Goal: Task Accomplishment & Management: Use online tool/utility

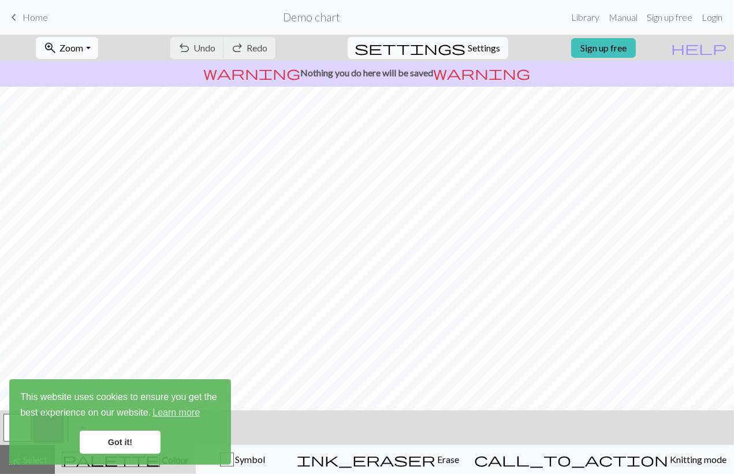
click at [137, 446] on link "Got it!" at bounding box center [120, 441] width 81 height 23
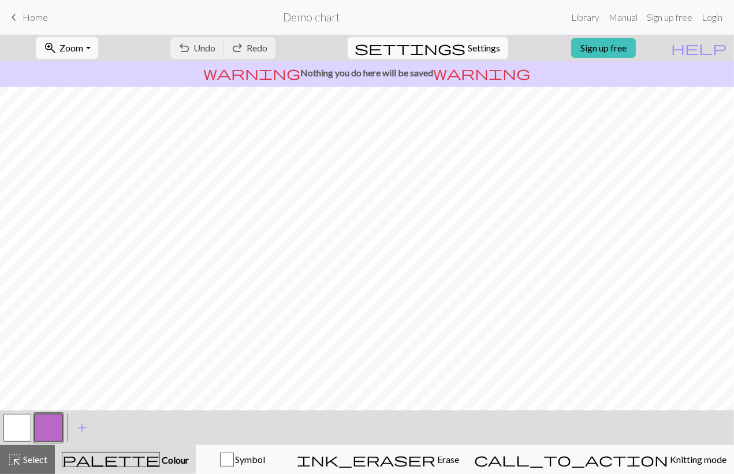
click at [160, 465] on span "Colour" at bounding box center [174, 459] width 29 height 11
click at [123, 461] on span "palette" at bounding box center [110, 459] width 97 height 16
click at [110, 461] on div "palette Colour Colour" at bounding box center [125, 459] width 127 height 15
click at [625, 50] on link "Sign up free" at bounding box center [603, 48] width 65 height 20
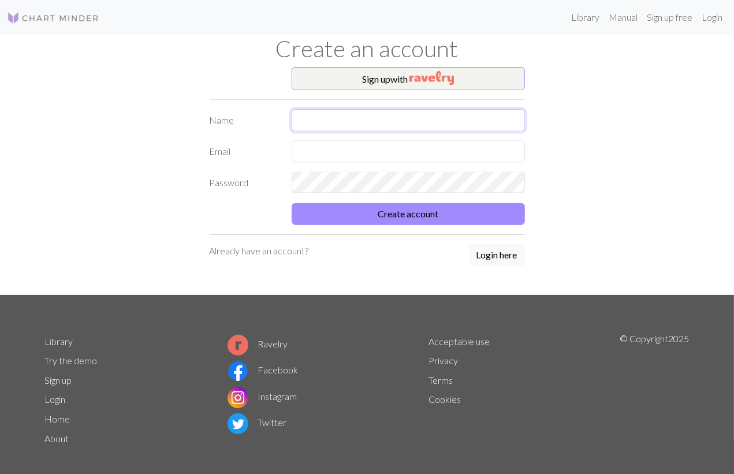
click at [420, 120] on input "text" at bounding box center [408, 120] width 233 height 22
type input "Kzth"
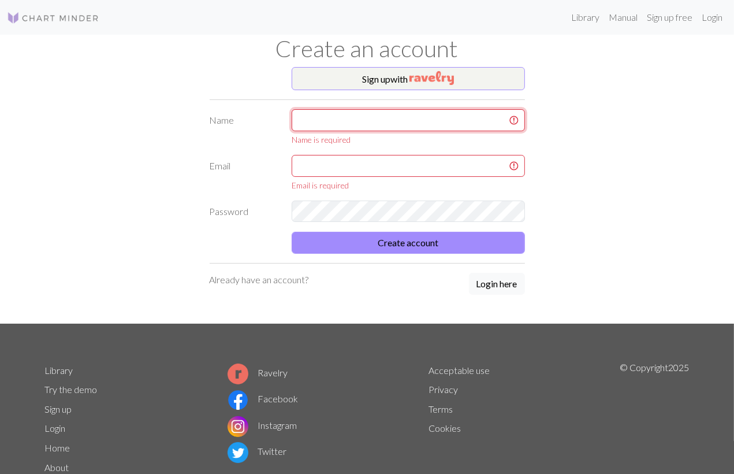
type input "k"
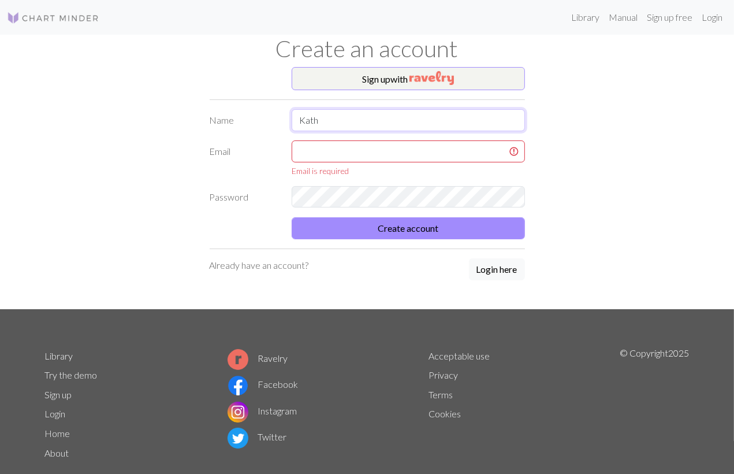
type input "Kath"
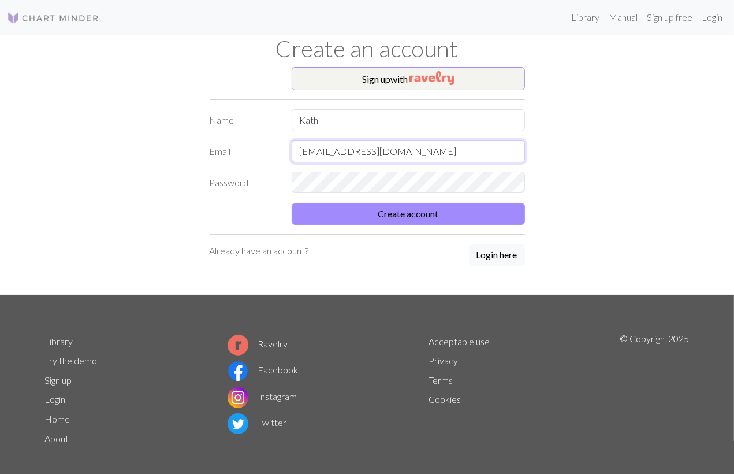
type input "[EMAIL_ADDRESS][DOMAIN_NAME]"
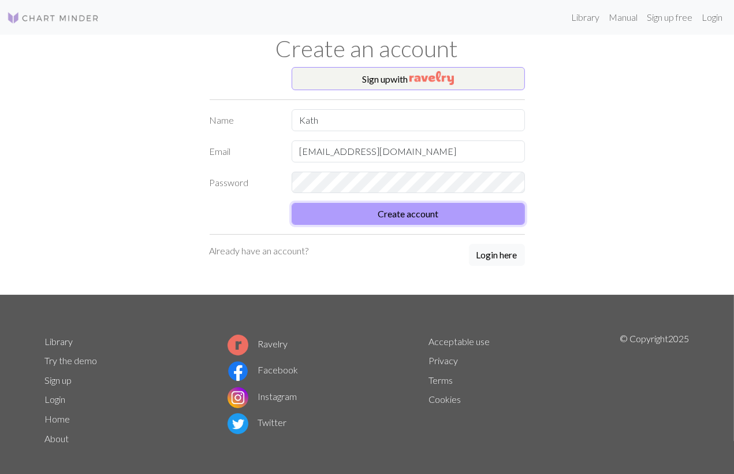
click at [405, 218] on button "Create account" at bounding box center [408, 214] width 233 height 22
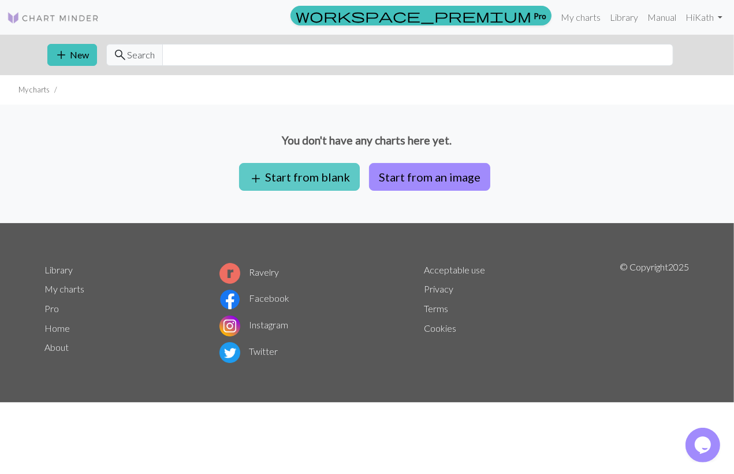
click at [331, 182] on button "add Start from blank" at bounding box center [299, 177] width 121 height 28
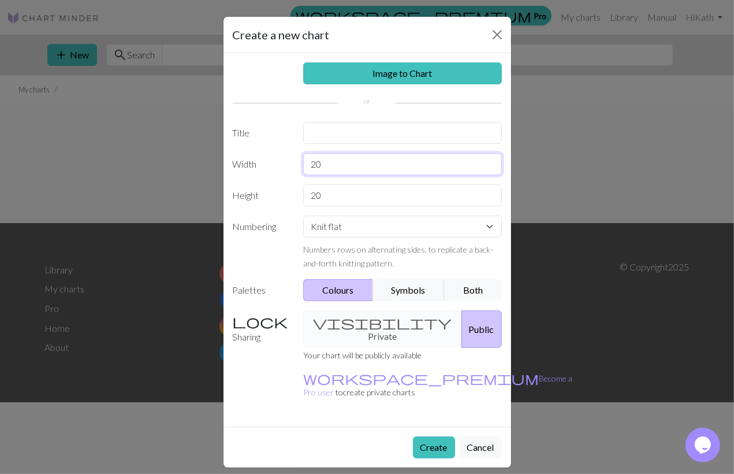
drag, startPoint x: 337, startPoint y: 171, endPoint x: 251, endPoint y: 165, distance: 85.7
click at [303, 165] on input "20" at bounding box center [402, 164] width 199 height 22
type input "30"
click at [445, 436] on button "Create" at bounding box center [434, 447] width 42 height 22
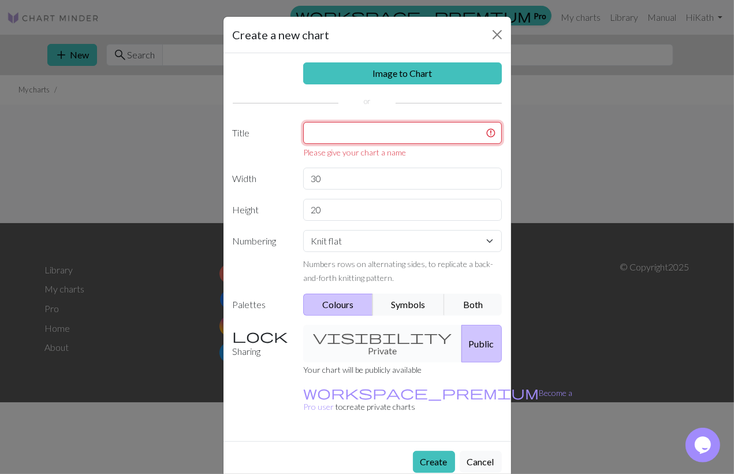
click at [356, 138] on input "text" at bounding box center [402, 133] width 199 height 22
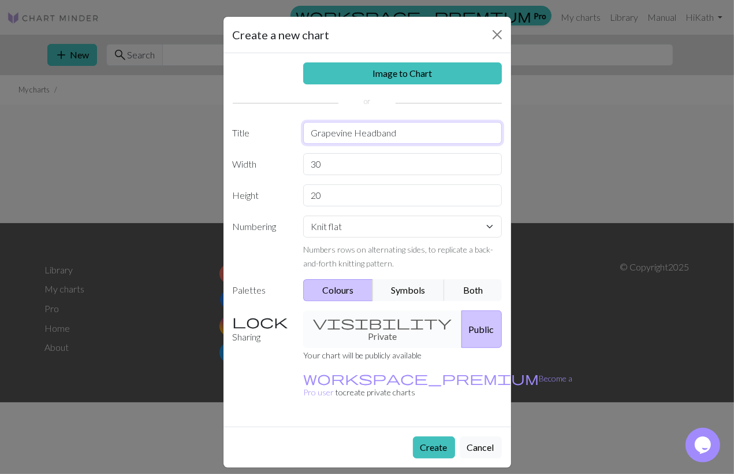
type input "Grapevine Headband"
click at [368, 322] on div "visibility Private Public" at bounding box center [402, 329] width 213 height 38
click at [349, 322] on div "visibility Private Public" at bounding box center [402, 329] width 213 height 38
click at [427, 436] on button "Create" at bounding box center [434, 447] width 42 height 22
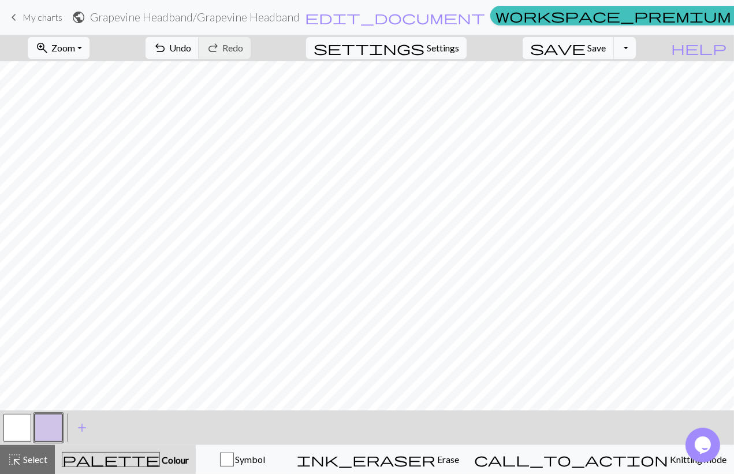
click at [315, 440] on div "< > add Add a colour" at bounding box center [367, 427] width 734 height 35
click at [266, 456] on span "Symbol" at bounding box center [250, 458] width 32 height 11
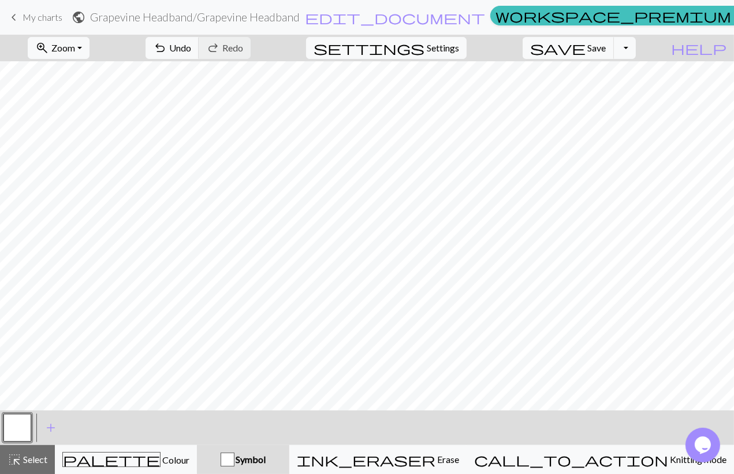
click at [17, 429] on button "button" at bounding box center [17, 427] width 28 height 28
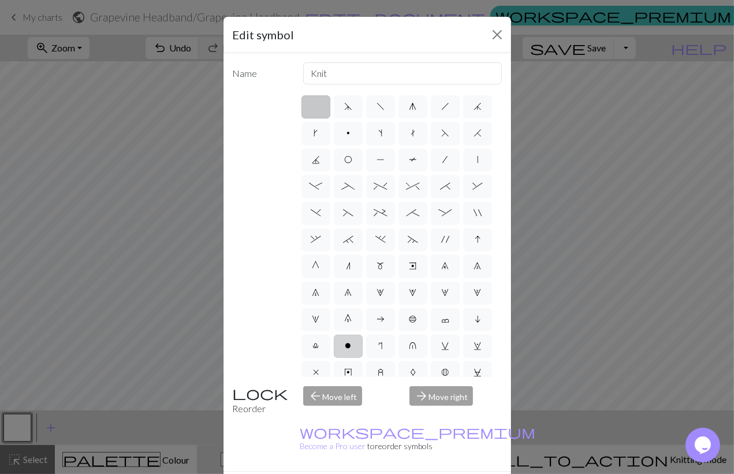
click at [346, 348] on span "o" at bounding box center [348, 345] width 6 height 9
click at [346, 346] on input "o" at bounding box center [349, 342] width 8 height 8
radio input "true"
type input "purl"
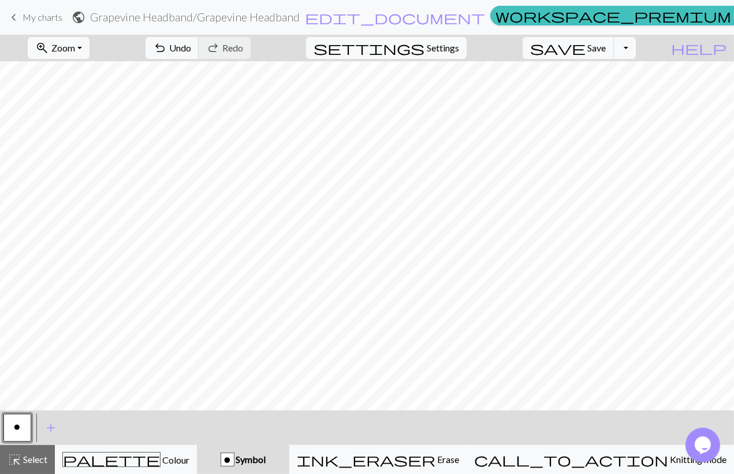
click at [266, 460] on span "Symbol" at bounding box center [250, 458] width 32 height 11
click at [31, 416] on div "o" at bounding box center [17, 427] width 31 height 31
click at [19, 422] on button "o" at bounding box center [17, 427] width 28 height 28
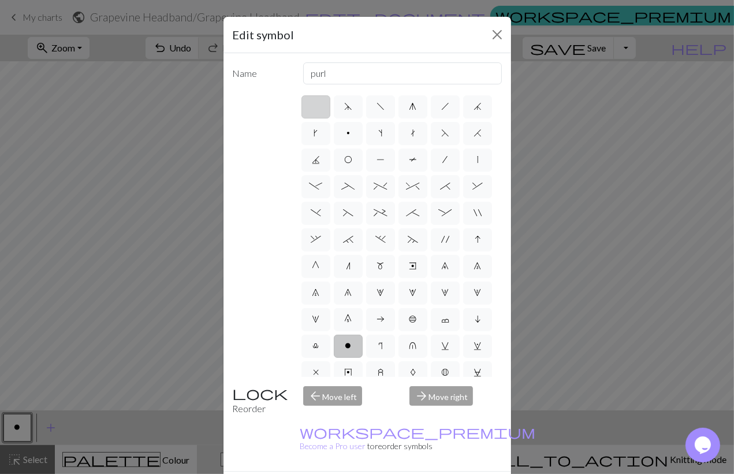
click at [315, 106] on label at bounding box center [315, 106] width 29 height 23
click at [316, 106] on input "radio" at bounding box center [320, 103] width 8 height 8
radio input "true"
type input "Knit"
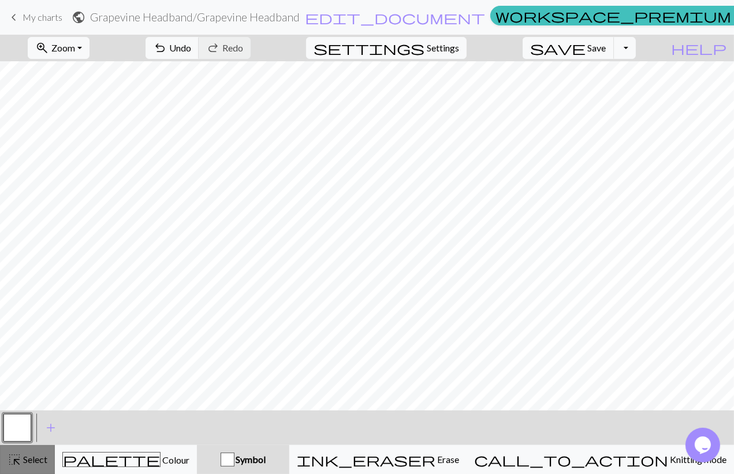
click at [31, 464] on span "Select" at bounding box center [34, 458] width 26 height 11
click at [9, 435] on button "button" at bounding box center [17, 427] width 28 height 28
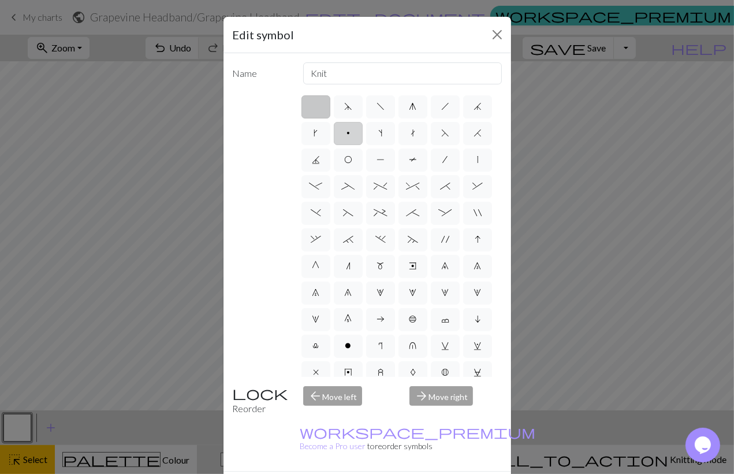
click at [352, 131] on label "p" at bounding box center [348, 133] width 29 height 23
click at [352, 131] on input "p" at bounding box center [351, 130] width 8 height 8
radio input "true"
type input "purl"
click at [355, 345] on label "o" at bounding box center [348, 345] width 29 height 23
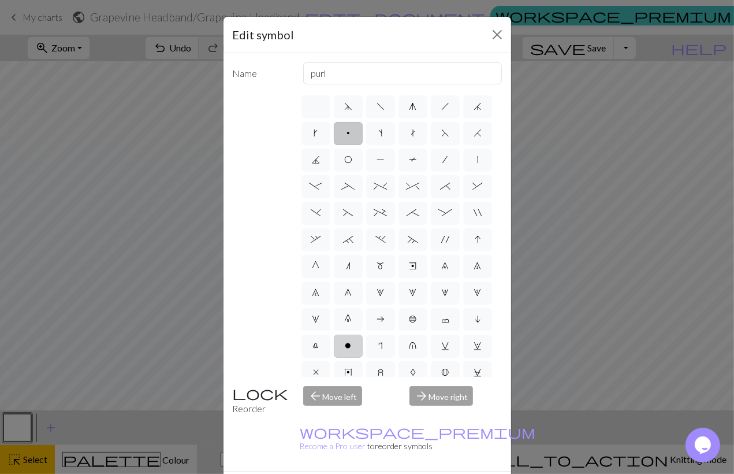
click at [353, 345] on input "o" at bounding box center [349, 342] width 8 height 8
radio input "true"
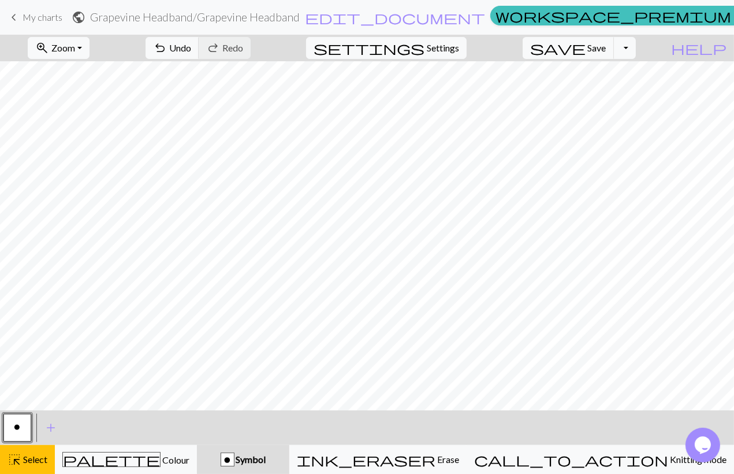
click at [13, 433] on button "o" at bounding box center [17, 427] width 28 height 28
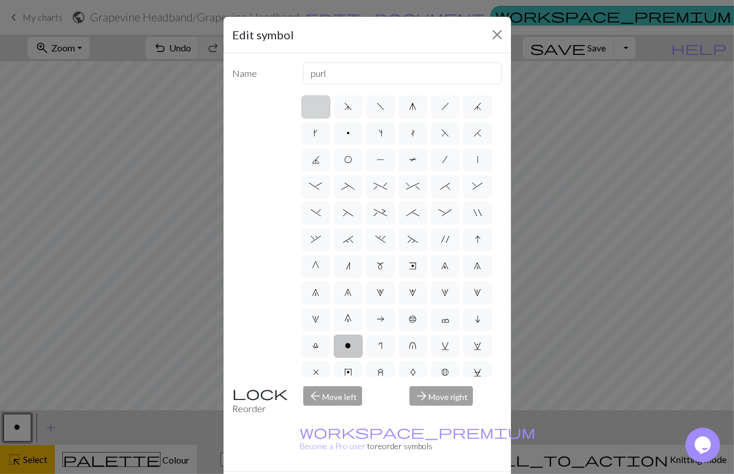
click at [309, 106] on label at bounding box center [315, 106] width 29 height 23
click at [316, 106] on input "radio" at bounding box center [320, 103] width 8 height 8
radio input "true"
type input "Knit"
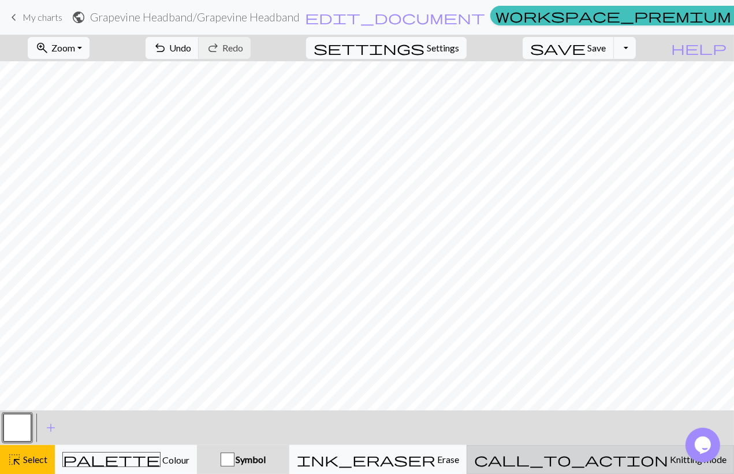
click at [595, 459] on div "call_to_action Knitting mode Knitting mode" at bounding box center [600, 459] width 252 height 14
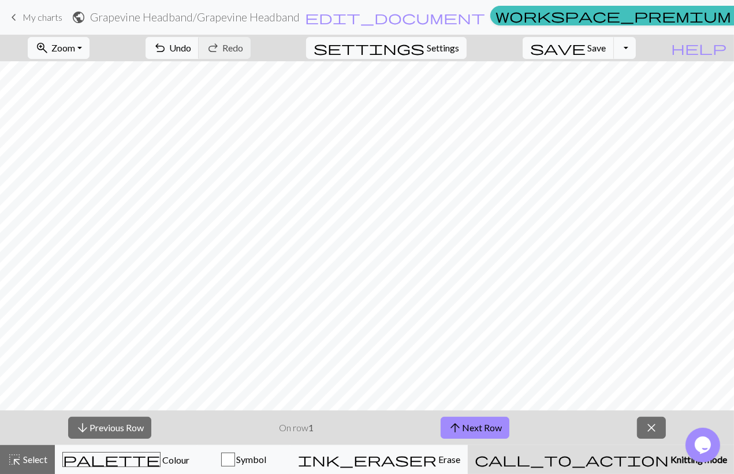
click at [595, 459] on div "call_to_action Knitting mode Knitting mode" at bounding box center [601, 459] width 252 height 14
click at [258, 472] on button "Symbol" at bounding box center [244, 459] width 94 height 29
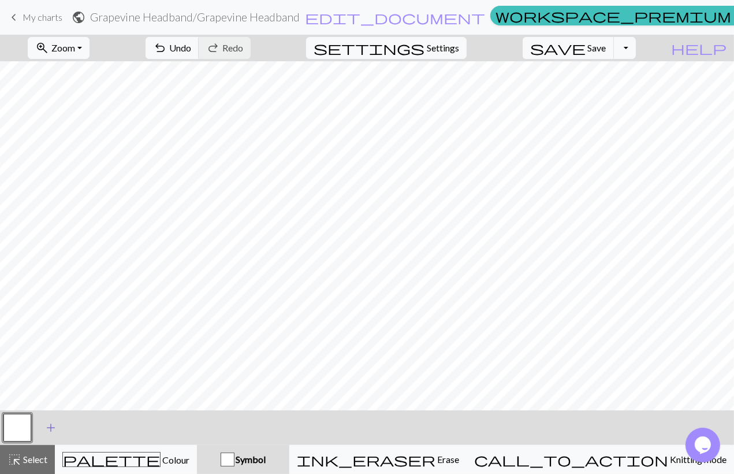
click at [52, 429] on span "add" at bounding box center [51, 427] width 14 height 16
click at [52, 429] on button "button" at bounding box center [49, 427] width 28 height 28
click at [46, 424] on button "button" at bounding box center [49, 427] width 28 height 28
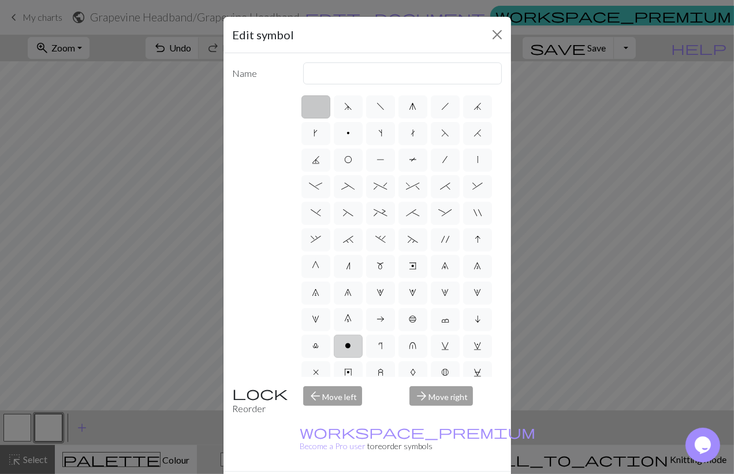
click at [348, 353] on label "o" at bounding box center [348, 345] width 29 height 23
click at [348, 346] on input "o" at bounding box center [349, 342] width 8 height 8
radio input "true"
type input "purl"
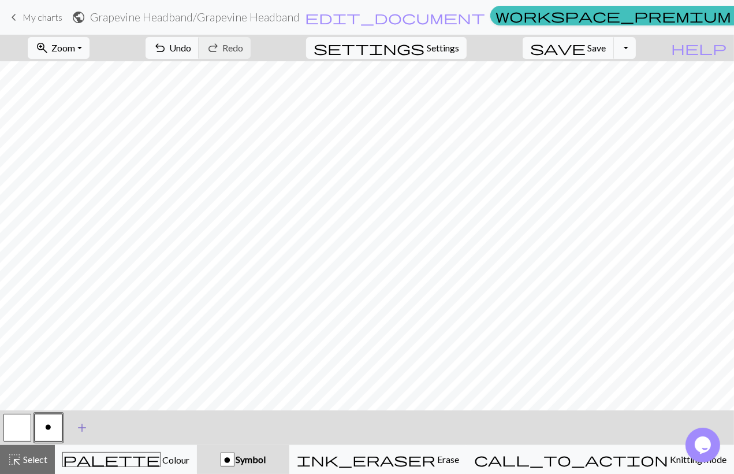
click at [87, 420] on span "add" at bounding box center [82, 427] width 14 height 16
click at [87, 420] on button "button" at bounding box center [80, 427] width 28 height 28
click at [89, 420] on button "button" at bounding box center [80, 427] width 28 height 28
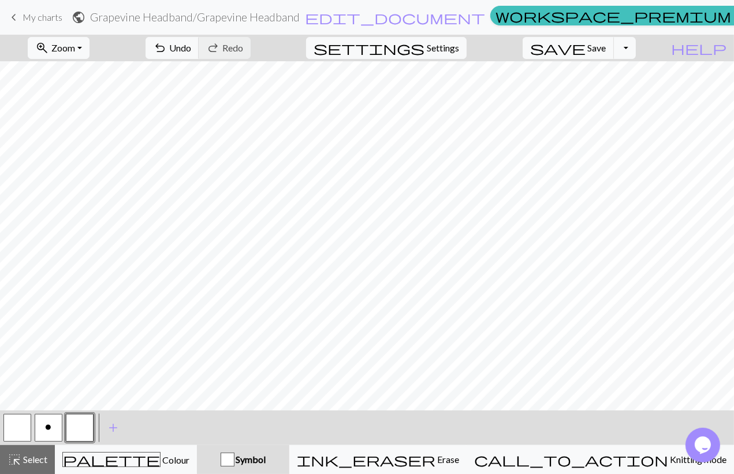
click at [80, 426] on button "button" at bounding box center [80, 427] width 28 height 28
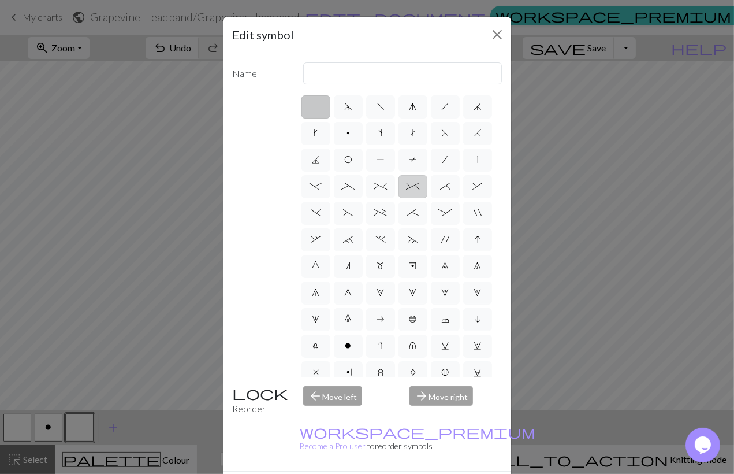
click at [419, 190] on span "^" at bounding box center [413, 185] width 13 height 9
click at [414, 187] on input "^" at bounding box center [411, 183] width 8 height 8
radio input "true"
type input "2 stitch right twist cable"
click at [383, 186] on span "%" at bounding box center [380, 185] width 13 height 9
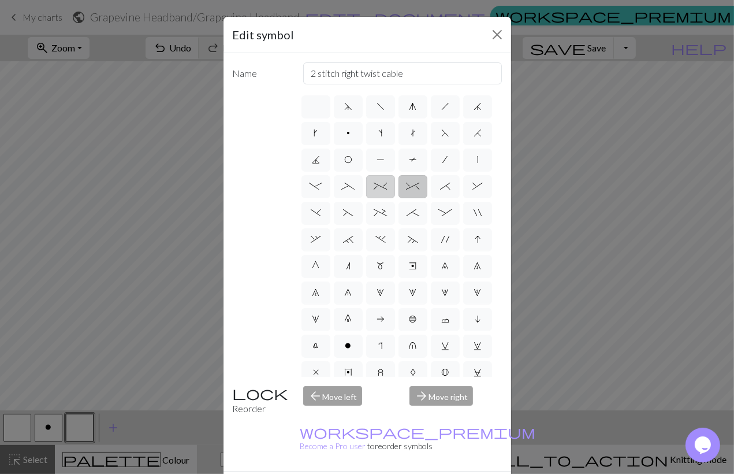
click at [382, 186] on input "%" at bounding box center [378, 183] width 8 height 8
radio input "true"
type input "2 stitch left twist cable"
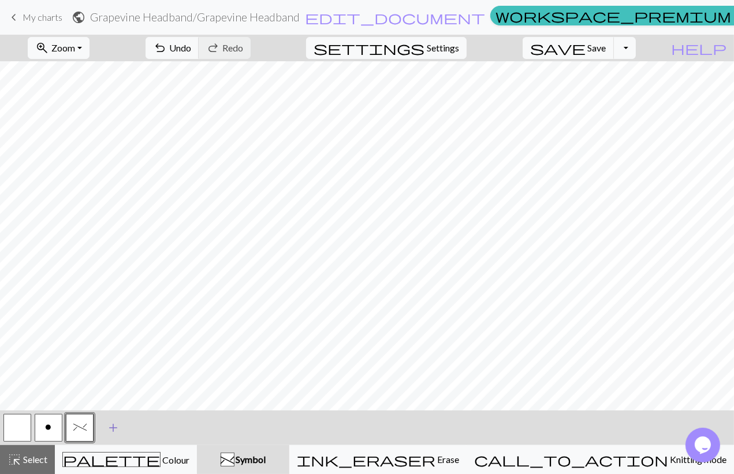
click at [110, 427] on span "add" at bounding box center [113, 427] width 14 height 16
click at [114, 423] on button "button" at bounding box center [111, 427] width 28 height 28
click at [106, 429] on button "button" at bounding box center [111, 427] width 28 height 28
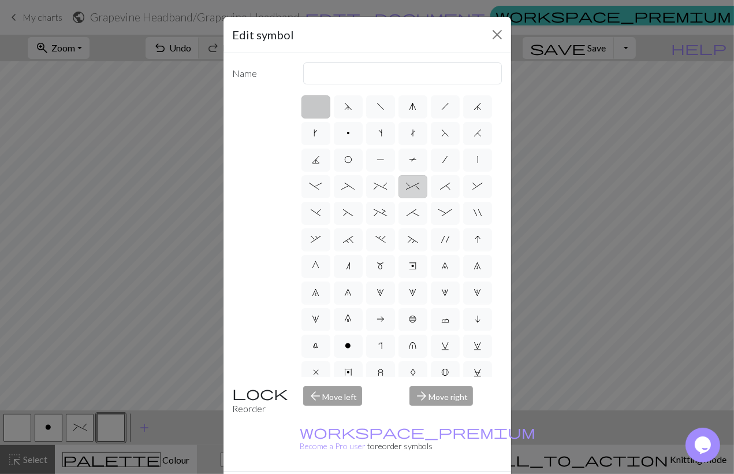
click at [412, 187] on span "^" at bounding box center [413, 185] width 13 height 9
click at [412, 187] on input "^" at bounding box center [411, 183] width 8 height 8
radio input "true"
type input "2 stitch right twist cable"
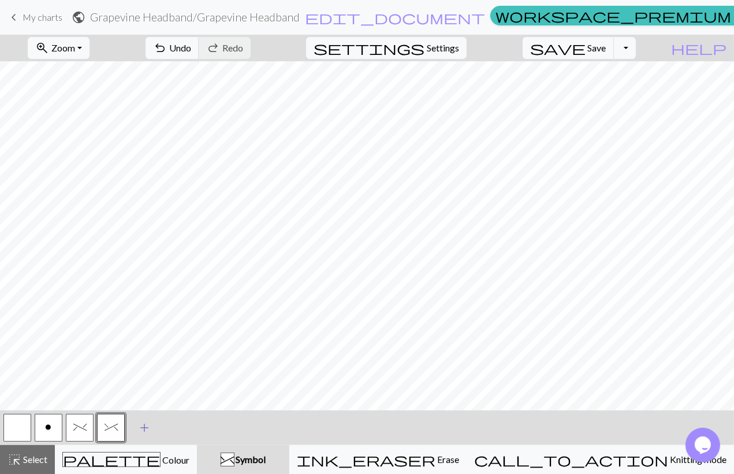
click at [135, 427] on button "add Add a symbol" at bounding box center [144, 427] width 29 height 29
click at [144, 427] on button "button" at bounding box center [142, 427] width 28 height 28
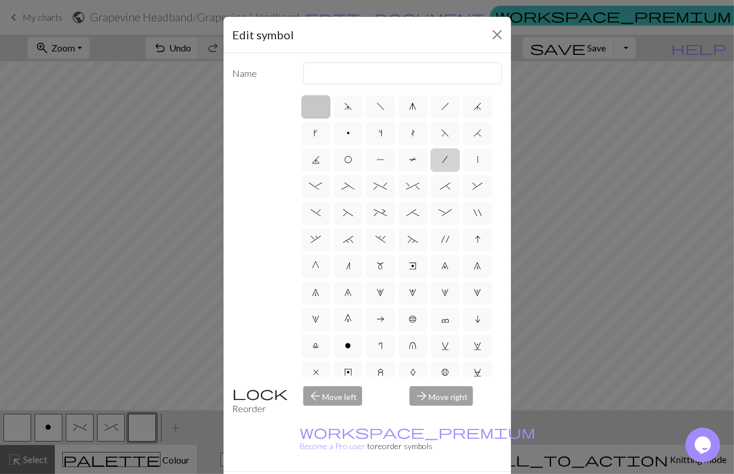
click at [449, 161] on label "/" at bounding box center [445, 159] width 29 height 23
click at [449, 160] on input "/" at bounding box center [447, 156] width 8 height 8
radio input "true"
type input "right leaning decrease"
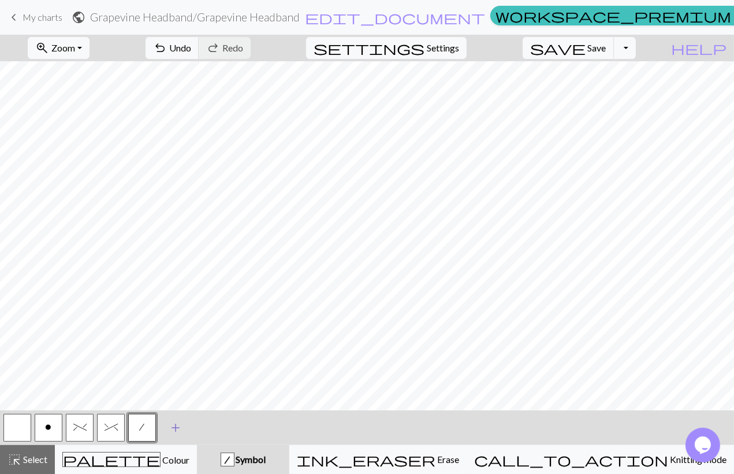
click at [170, 426] on span "add" at bounding box center [176, 427] width 14 height 16
click at [170, 426] on button "button" at bounding box center [173, 427] width 28 height 28
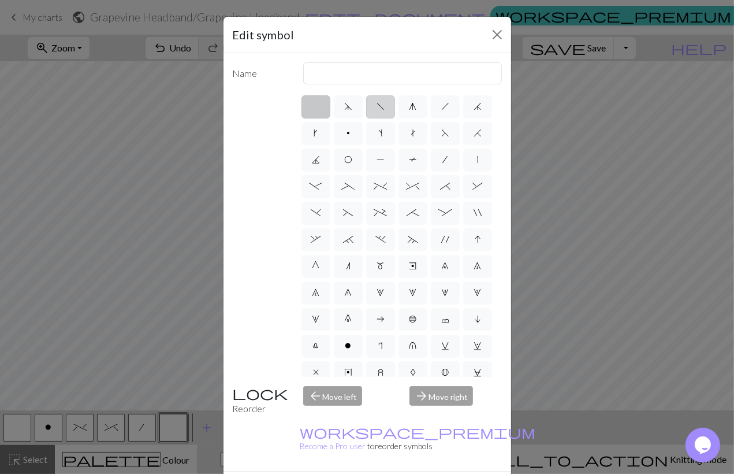
click at [381, 108] on span "f" at bounding box center [381, 106] width 8 height 9
click at [381, 107] on input "f" at bounding box center [381, 103] width 8 height 8
radio input "true"
type input "left leaning decrease"
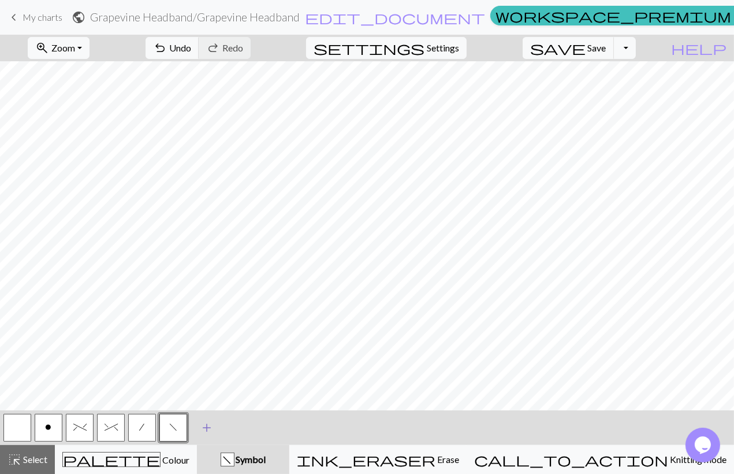
click at [215, 422] on button "add Add a symbol" at bounding box center [206, 427] width 29 height 29
click at [206, 430] on button "button" at bounding box center [205, 427] width 28 height 28
click at [198, 431] on button "button" at bounding box center [205, 427] width 28 height 28
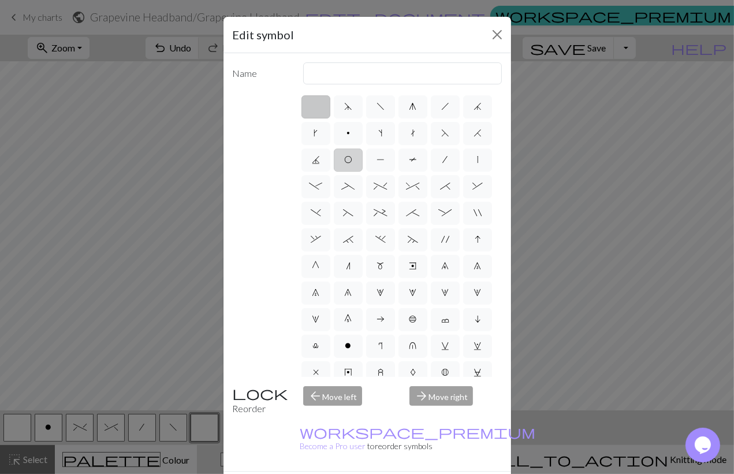
click at [357, 159] on label "O" at bounding box center [348, 159] width 29 height 23
click at [352, 159] on input "O" at bounding box center [348, 156] width 8 height 8
radio input "true"
type input "yo"
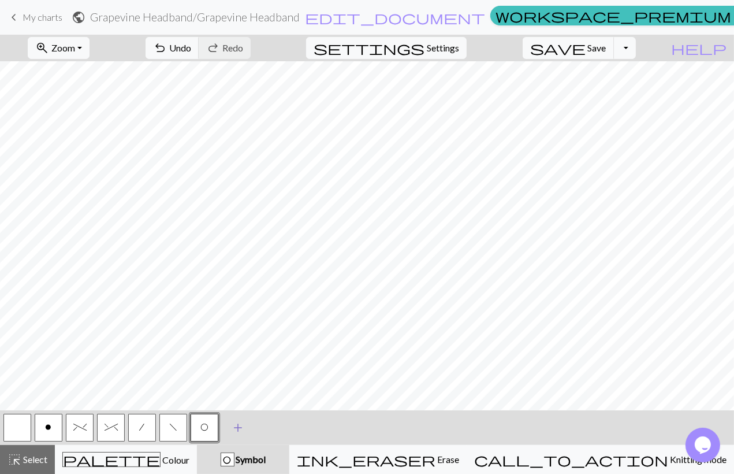
click at [241, 427] on span "add" at bounding box center [238, 427] width 14 height 16
click at [241, 426] on button "button" at bounding box center [236, 427] width 28 height 28
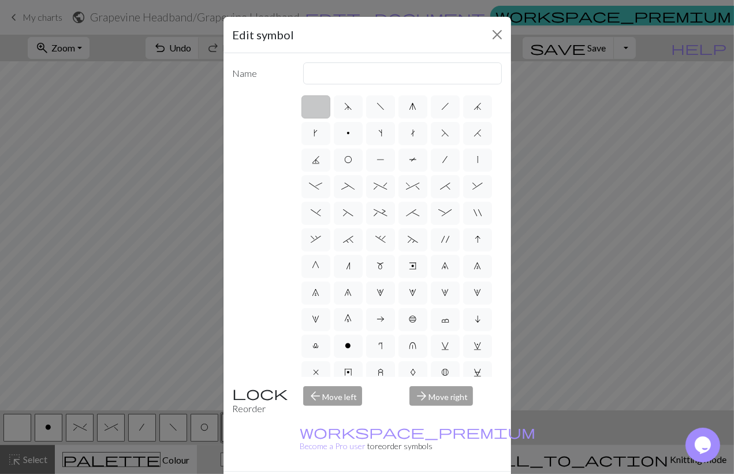
click at [318, 100] on label at bounding box center [315, 106] width 29 height 23
click at [318, 100] on input "radio" at bounding box center [320, 103] width 8 height 8
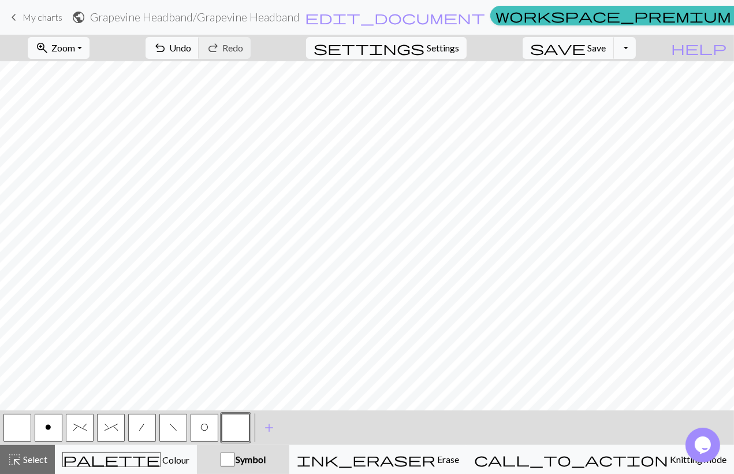
click at [236, 419] on button "button" at bounding box center [236, 427] width 28 height 28
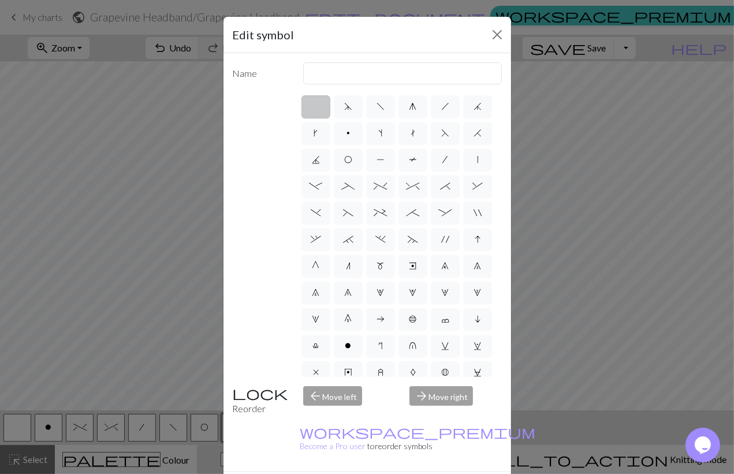
click at [316, 105] on label at bounding box center [315, 106] width 29 height 23
click at [316, 105] on input "radio" at bounding box center [320, 103] width 8 height 8
click at [356, 107] on label "d" at bounding box center [348, 106] width 29 height 23
click at [352, 107] on input "d" at bounding box center [348, 103] width 8 height 8
radio input "true"
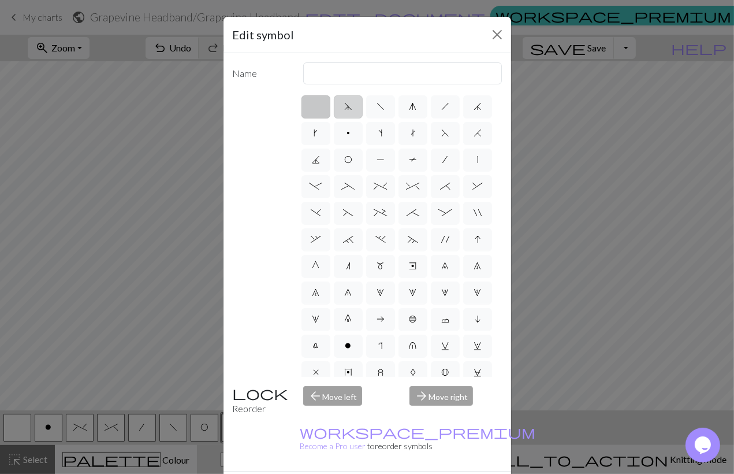
type input "sk2p"
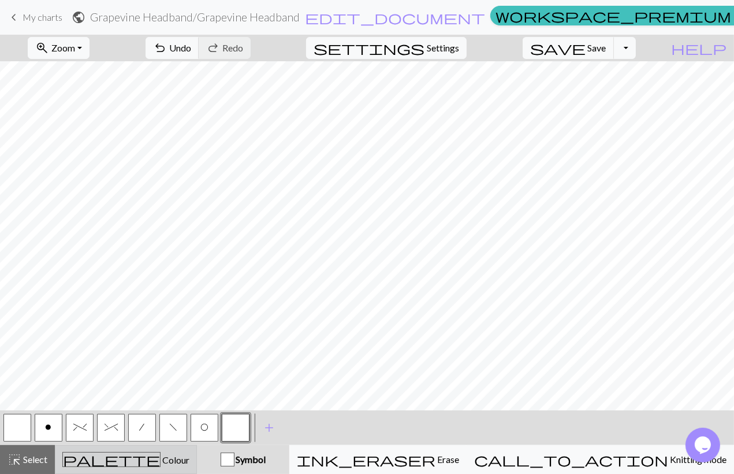
click at [176, 463] on div "palette Colour Colour" at bounding box center [125, 459] width 127 height 15
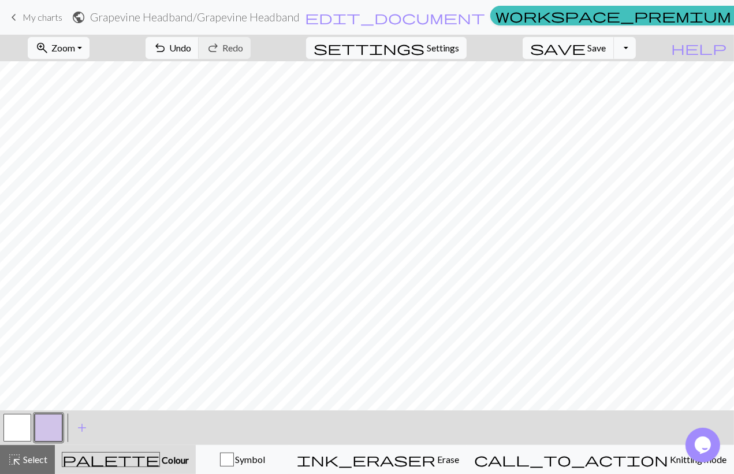
click at [49, 421] on button "button" at bounding box center [49, 427] width 28 height 28
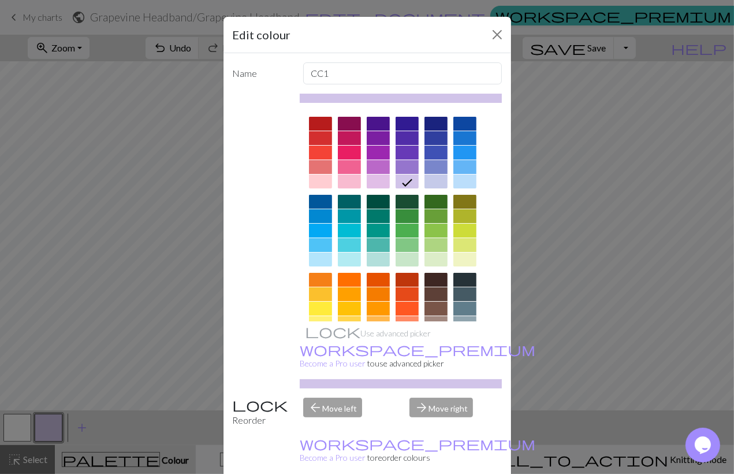
scroll to position [114, 0]
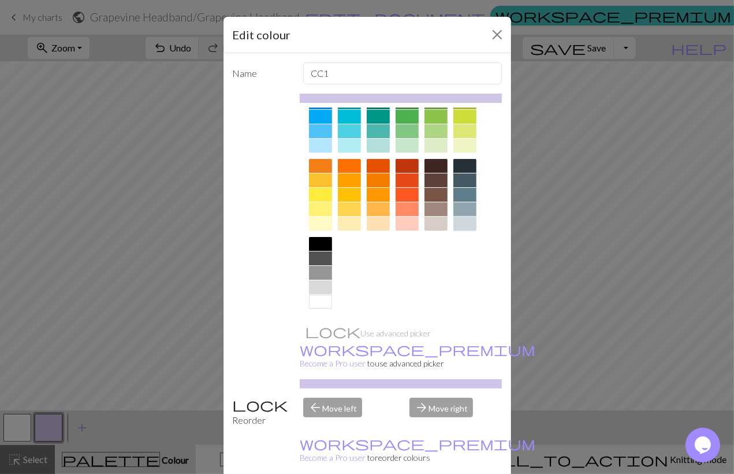
click at [471, 223] on div at bounding box center [464, 224] width 23 height 14
click at [465, 193] on div at bounding box center [464, 195] width 23 height 14
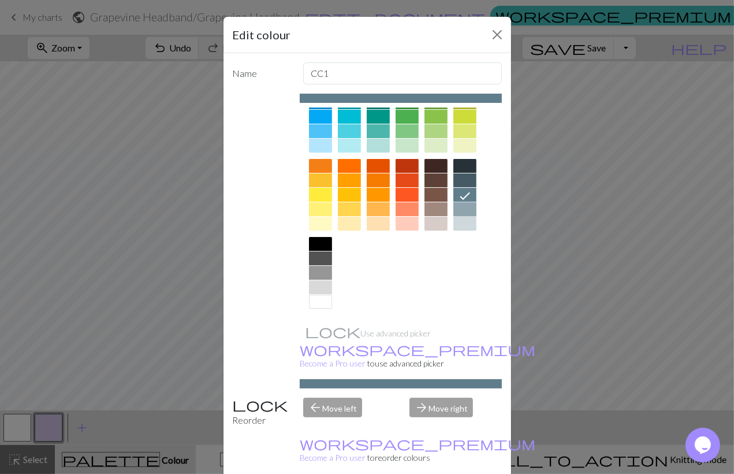
click at [463, 202] on div at bounding box center [464, 209] width 23 height 14
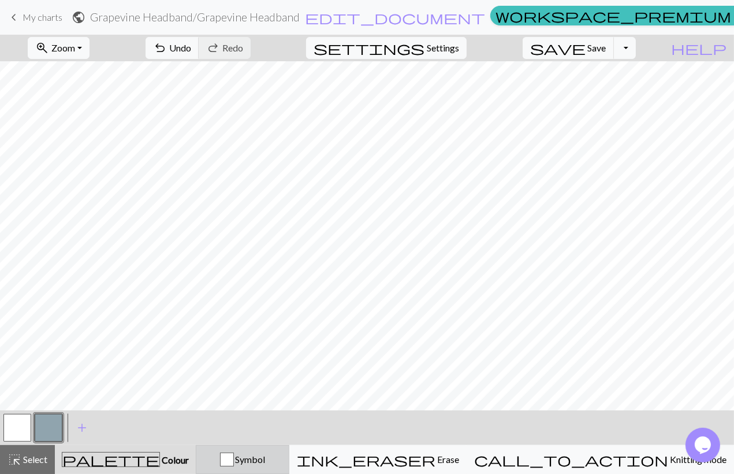
click at [273, 452] on button "Symbol" at bounding box center [243, 459] width 94 height 29
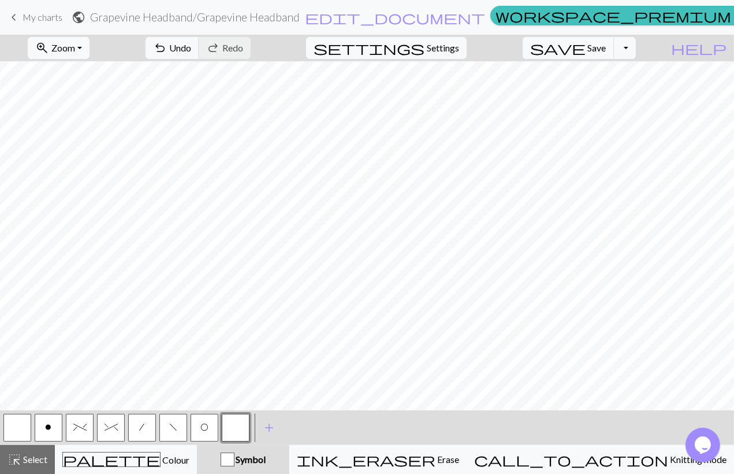
click at [54, 424] on button "o" at bounding box center [49, 427] width 28 height 28
click at [14, 431] on button "button" at bounding box center [17, 427] width 28 height 28
click at [49, 435] on button "o" at bounding box center [49, 427] width 28 height 28
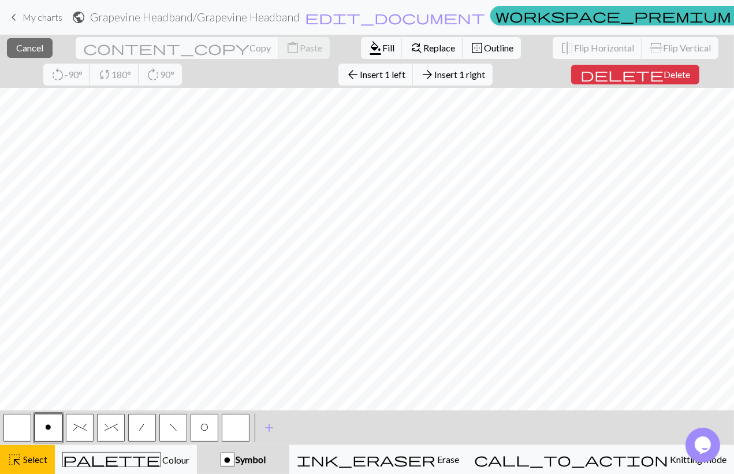
click at [412, 425] on div "< o % ^ / f O > add Add a symbol" at bounding box center [367, 427] width 734 height 35
click at [129, 471] on button "palette Colour Colour" at bounding box center [126, 459] width 142 height 29
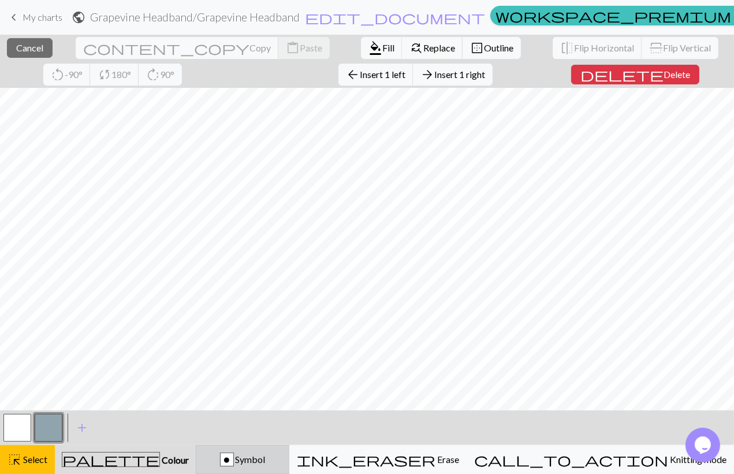
click at [251, 468] on button "o Symbol" at bounding box center [243, 459] width 94 height 29
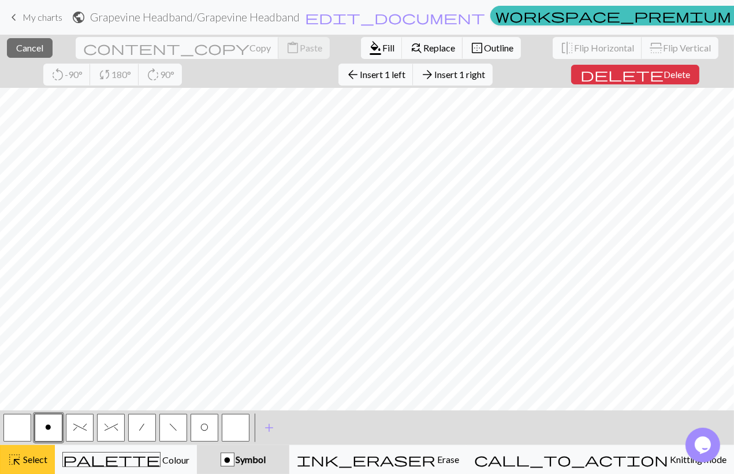
click at [42, 457] on span "Select" at bounding box center [34, 458] width 26 height 11
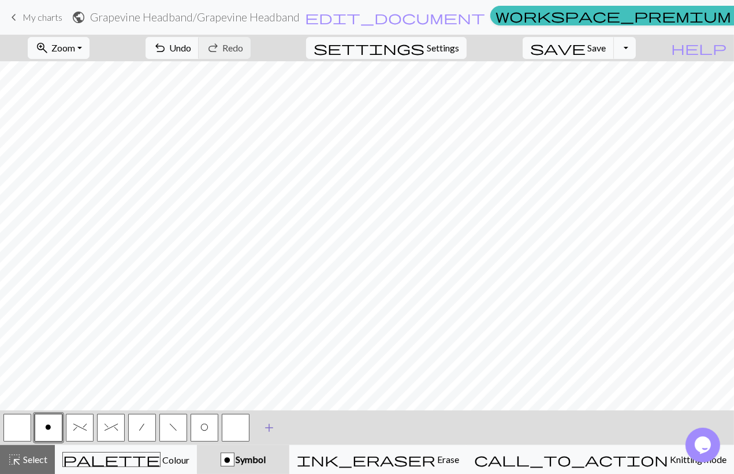
click at [274, 429] on span "add" at bounding box center [269, 427] width 14 height 16
click at [272, 427] on button "button" at bounding box center [267, 427] width 28 height 28
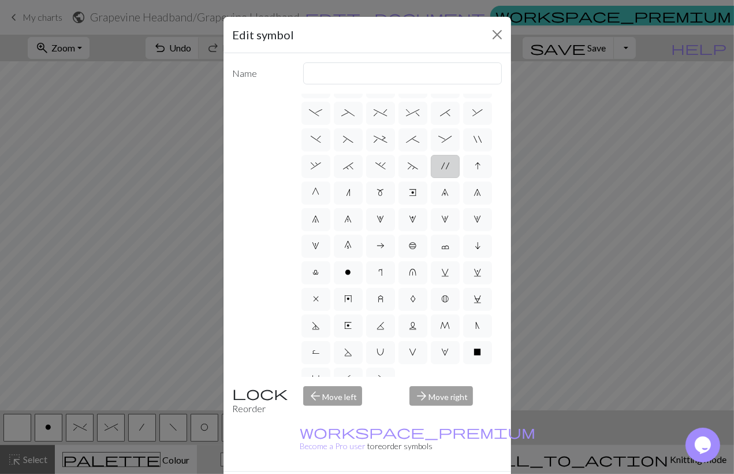
scroll to position [88, 0]
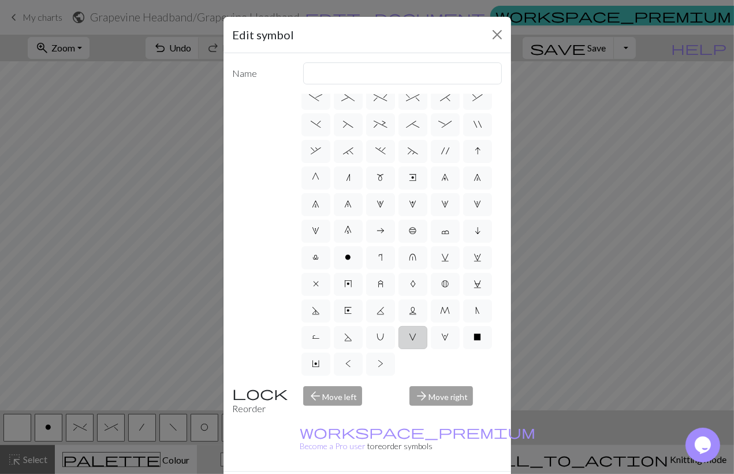
click at [408, 342] on label "V" at bounding box center [412, 337] width 29 height 23
click at [409, 418] on input "V" at bounding box center [413, 422] width 8 height 8
radio input "true"
type input "sl1 purlwise"
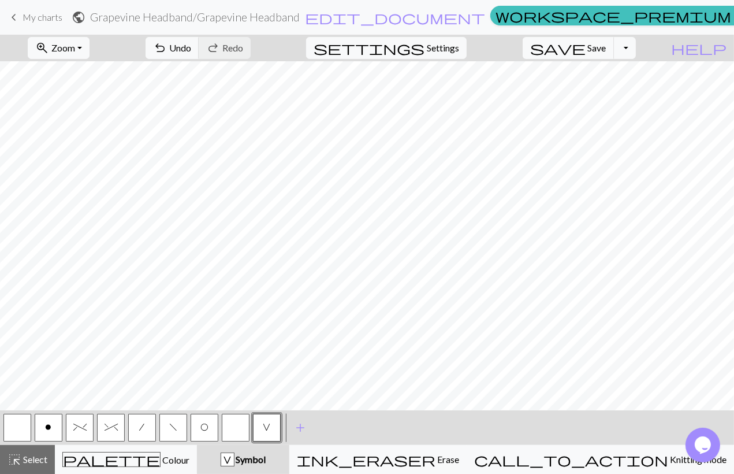
click at [244, 428] on button "button" at bounding box center [236, 427] width 28 height 28
click at [238, 427] on button "button" at bounding box center [236, 427] width 28 height 28
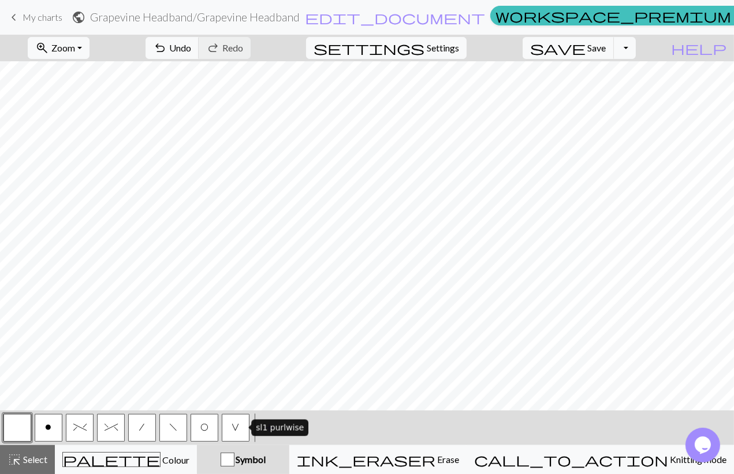
click at [233, 430] on span "V" at bounding box center [236, 426] width 8 height 9
click at [55, 430] on button "o" at bounding box center [49, 427] width 28 height 28
click at [121, 424] on button "^" at bounding box center [111, 427] width 28 height 28
click at [53, 434] on button "o" at bounding box center [49, 427] width 28 height 28
click at [111, 419] on button "^" at bounding box center [111, 427] width 28 height 28
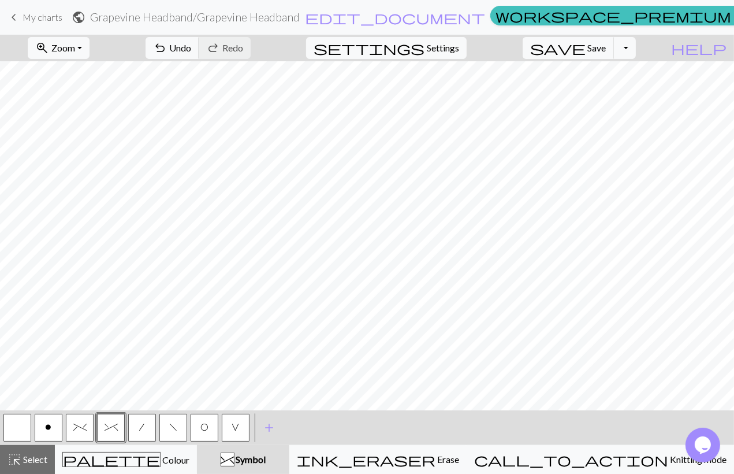
click at [13, 433] on button "button" at bounding box center [17, 427] width 28 height 28
click at [117, 431] on button "^" at bounding box center [111, 427] width 28 height 28
click at [39, 459] on span "Select" at bounding box center [34, 458] width 26 height 11
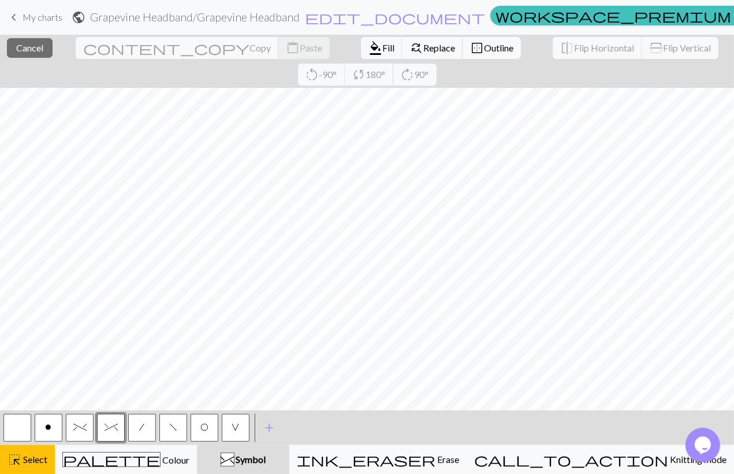
click at [109, 427] on span "^" at bounding box center [111, 426] width 13 height 9
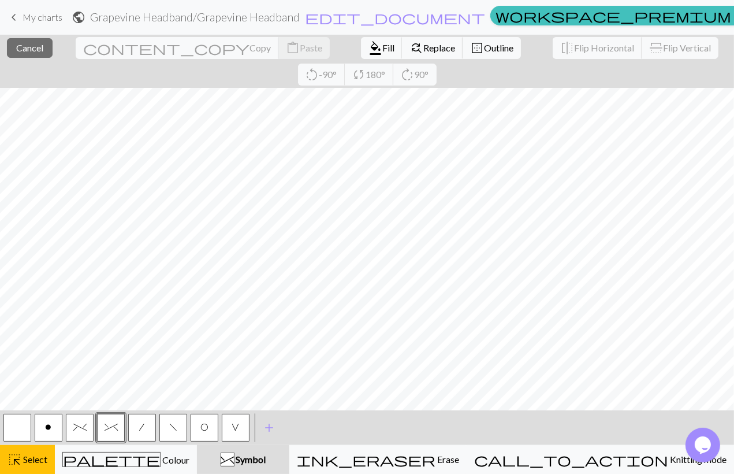
click at [234, 465] on div "^" at bounding box center [227, 460] width 13 height 14
click at [115, 429] on span "^" at bounding box center [111, 426] width 13 height 9
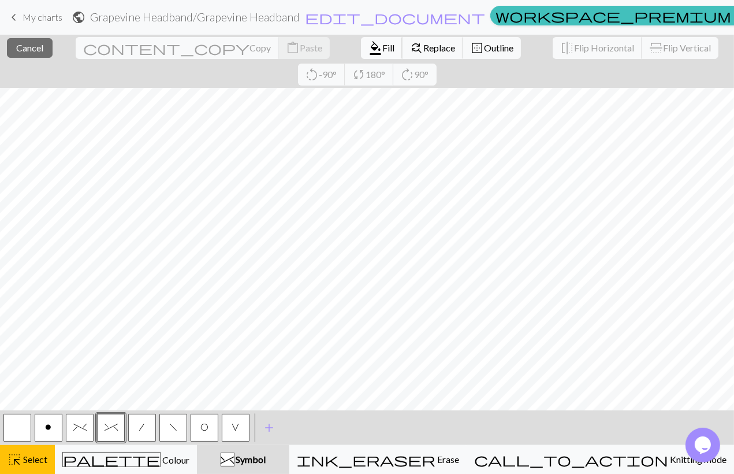
click at [382, 52] on span "Fill" at bounding box center [388, 47] width 12 height 11
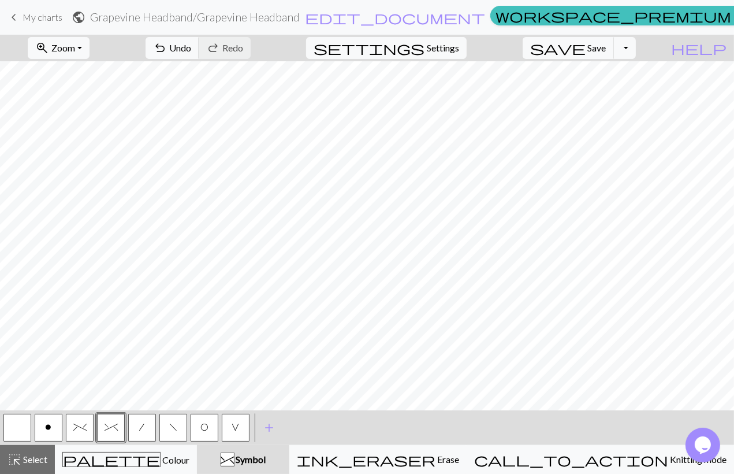
click at [121, 426] on button "^" at bounding box center [111, 427] width 28 height 28
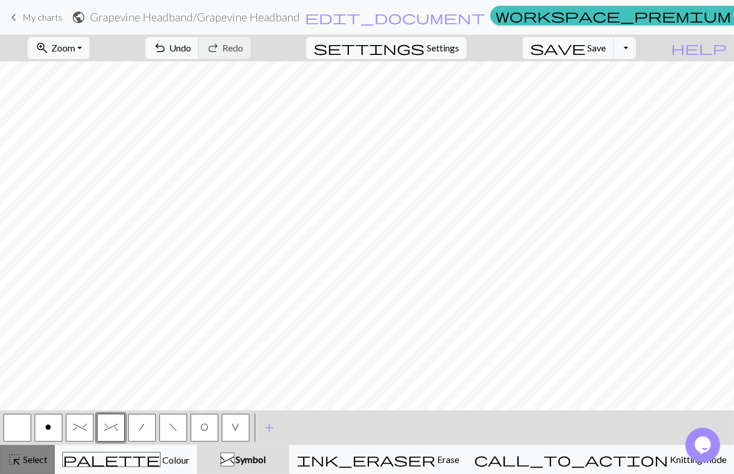
click at [31, 461] on span "Select" at bounding box center [34, 458] width 26 height 11
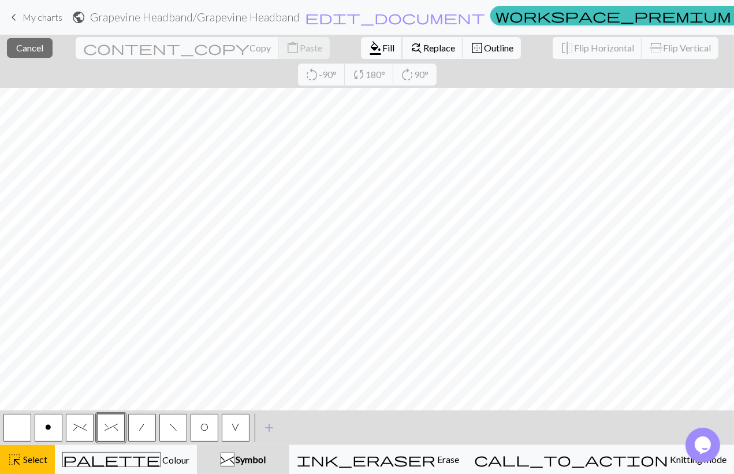
click at [382, 47] on span "Fill" at bounding box center [388, 47] width 12 height 11
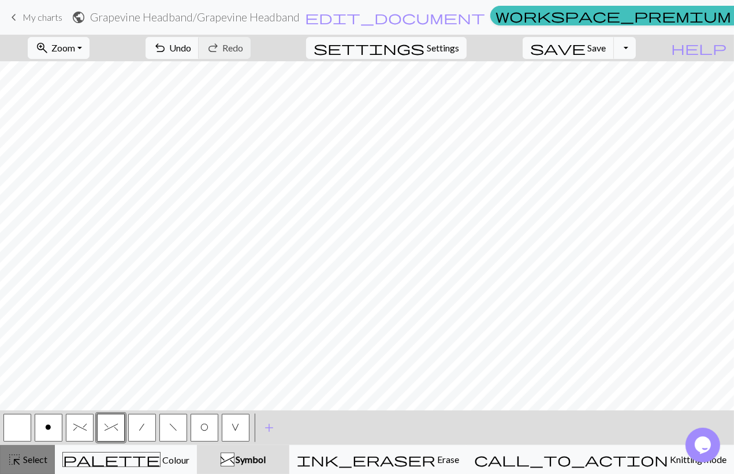
click at [42, 454] on span "Select" at bounding box center [34, 458] width 26 height 11
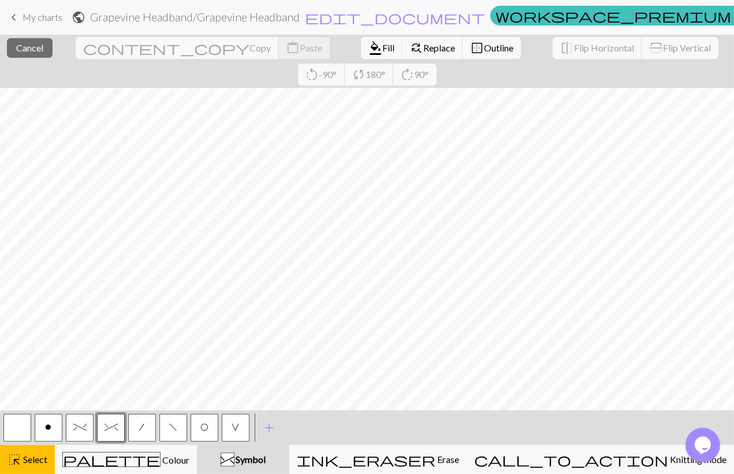
click at [111, 424] on span "^" at bounding box center [111, 426] width 13 height 9
